Goal: Find specific page/section

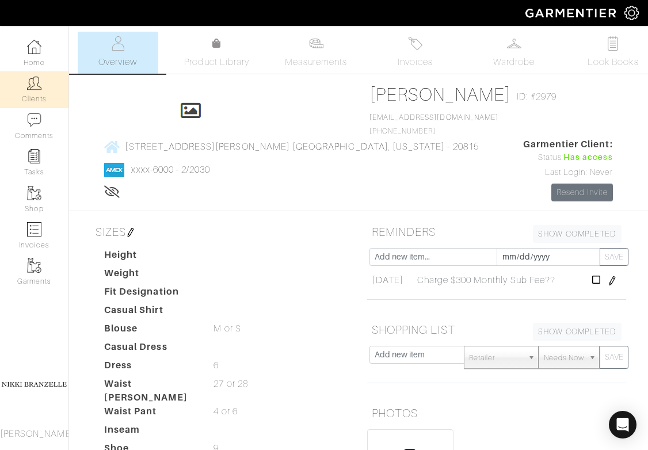
click at [43, 88] on link "Clients" at bounding box center [34, 89] width 69 height 36
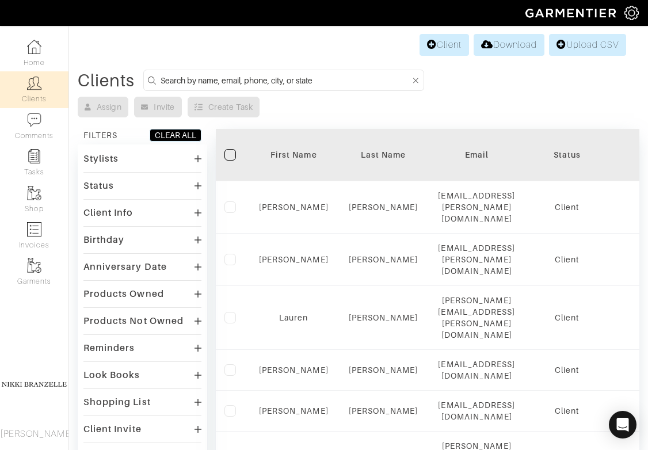
click at [196, 77] on input at bounding box center [286, 80] width 250 height 14
type input "eve"
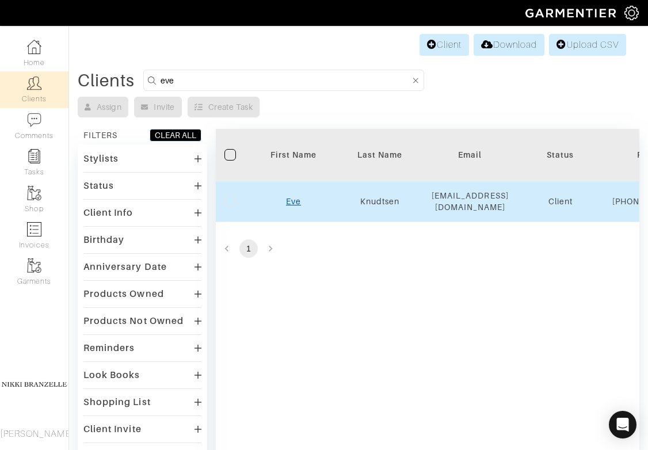
click at [293, 203] on link "Eve" at bounding box center [293, 201] width 15 height 9
